Goal: Task Accomplishment & Management: Manage account settings

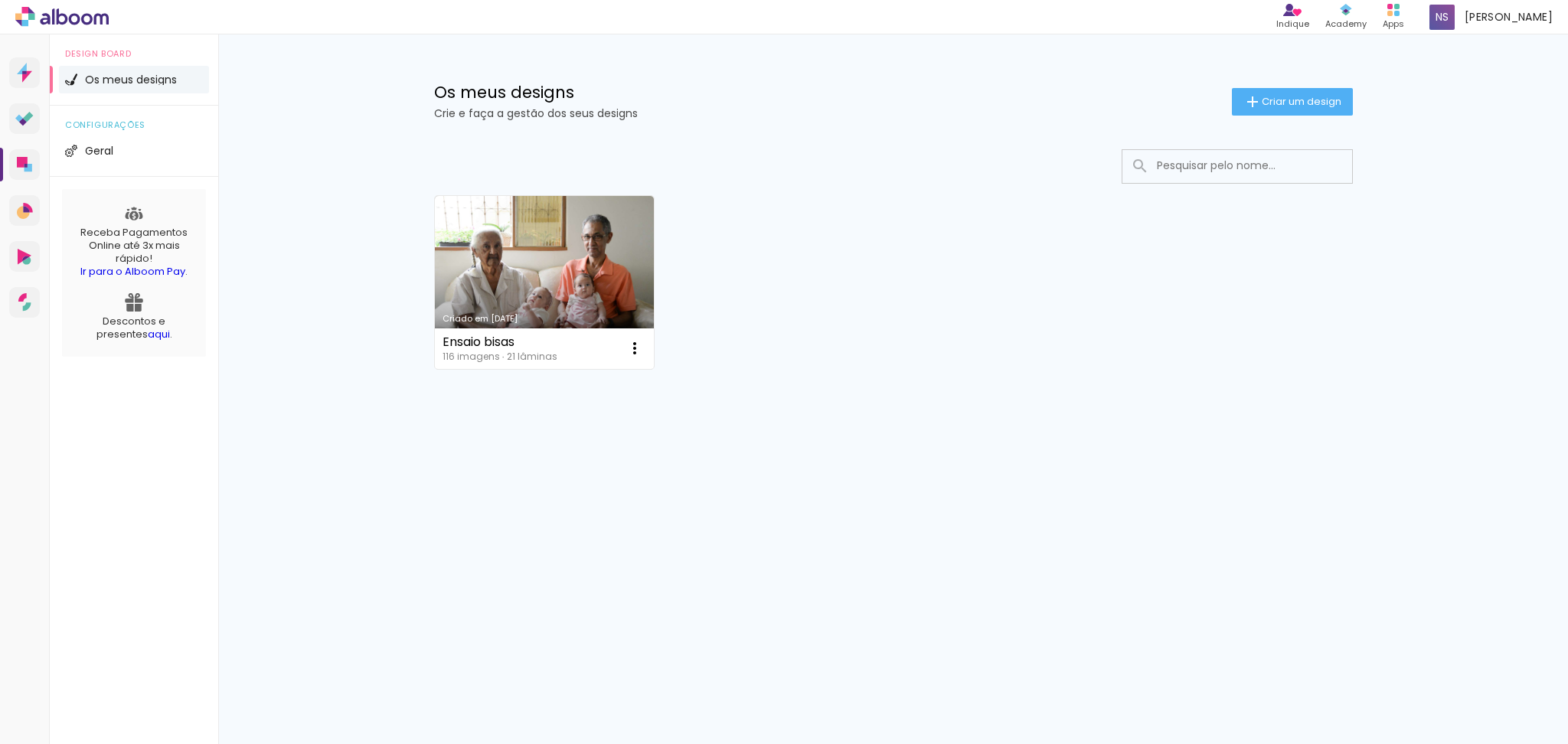
click at [104, 80] on span "Os meus designs" at bounding box center [131, 79] width 92 height 11
click at [21, 163] on icon at bounding box center [22, 162] width 11 height 11
click at [124, 84] on span "Os meus designs" at bounding box center [131, 79] width 92 height 11
click at [638, 348] on iron-icon at bounding box center [635, 349] width 18 height 18
click at [754, 438] on div "Criado em [DATE] Ensaio bisas 116 imagens ∙ 21 lâminas Abrir Fazer uma cópia Ex…" at bounding box center [893, 323] width 996 height 378
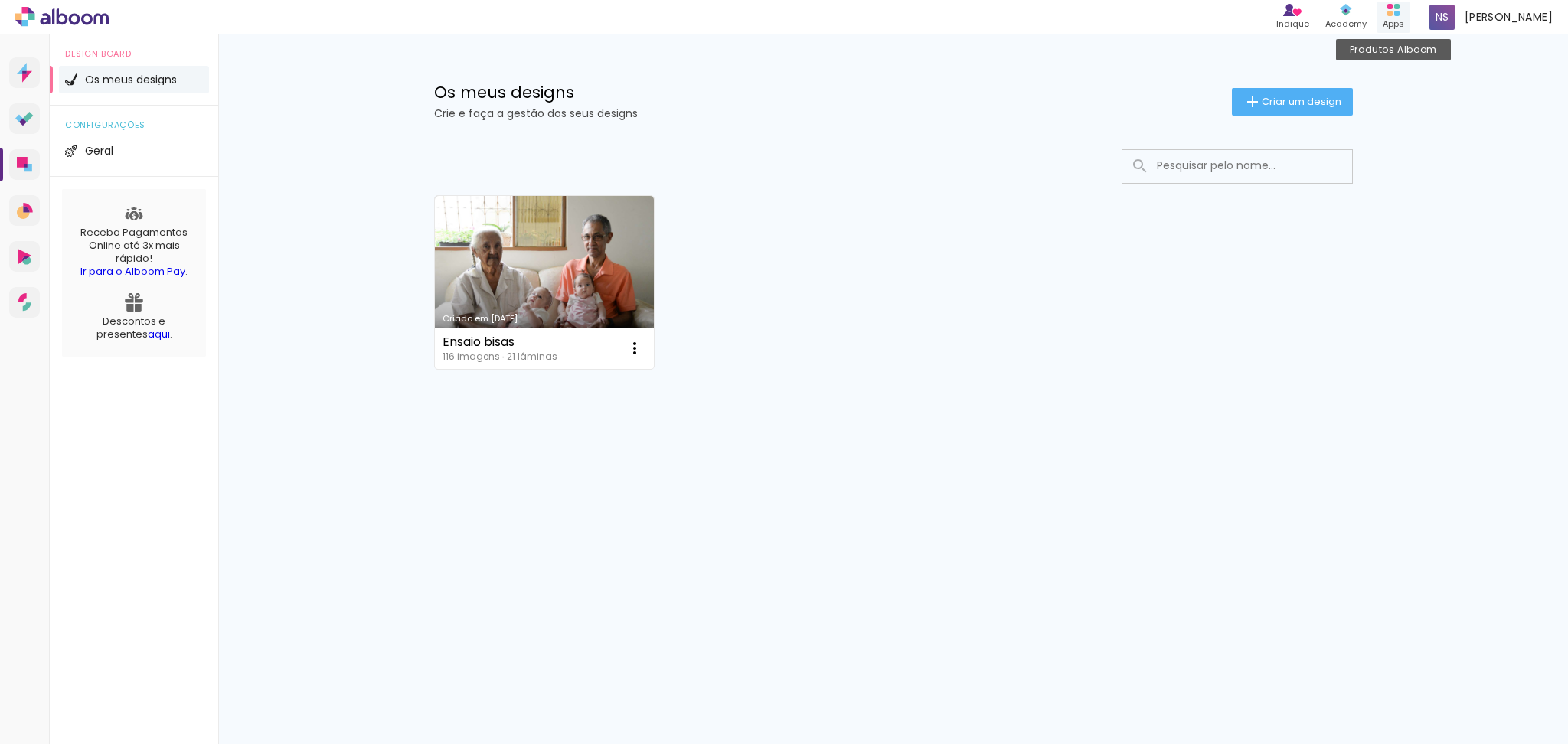
click at [1393, 12] on rect at bounding box center [1390, 13] width 5 height 5
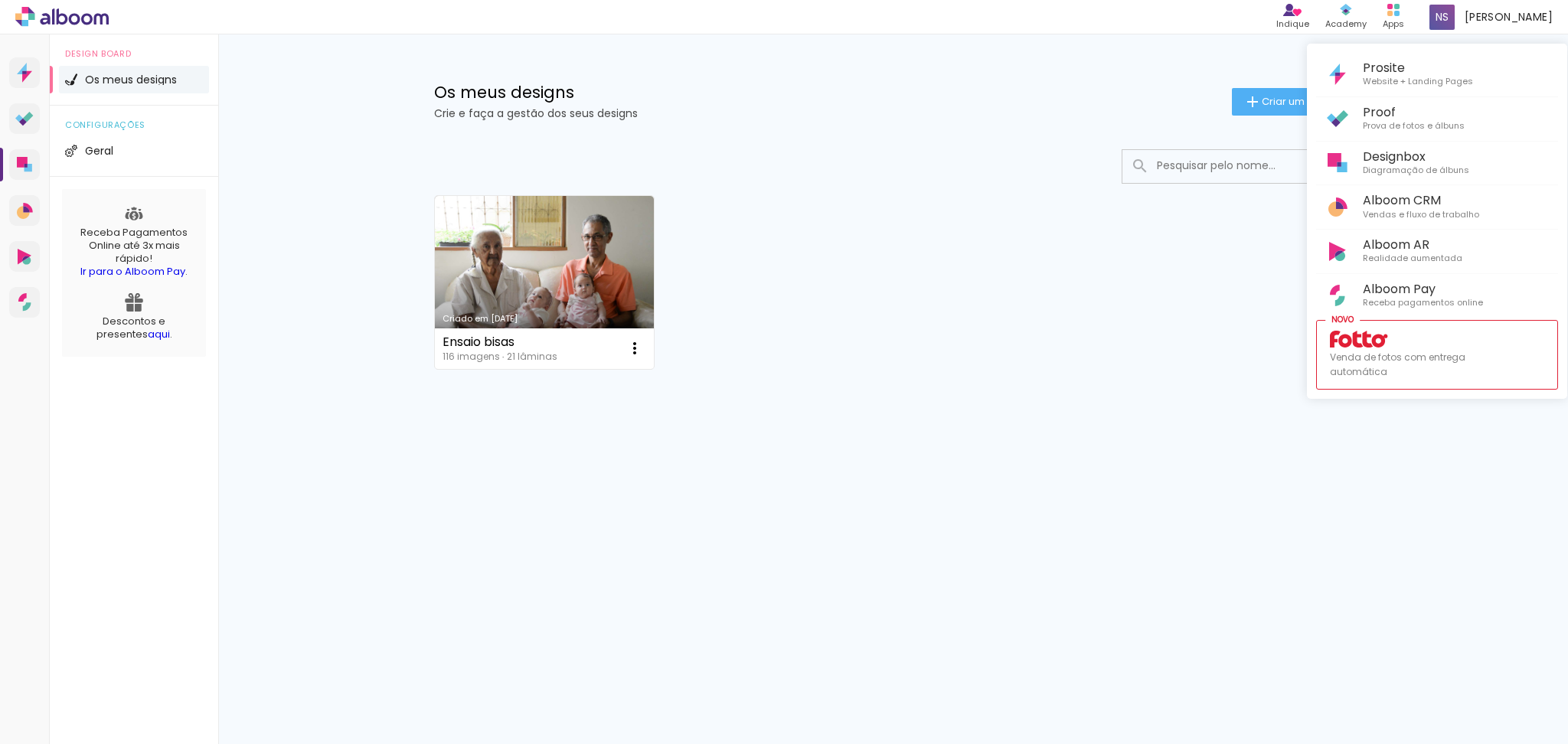
click at [1021, 144] on div at bounding box center [784, 372] width 1568 height 744
